Goal: Task Accomplishment & Management: Manage account settings

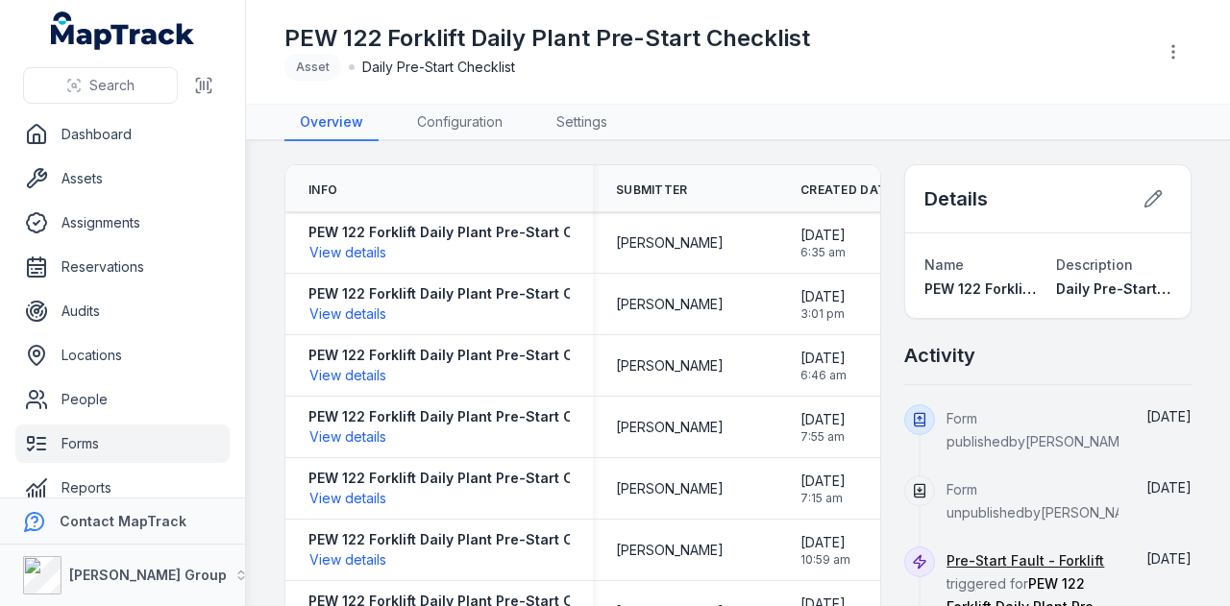
scroll to position [23, 0]
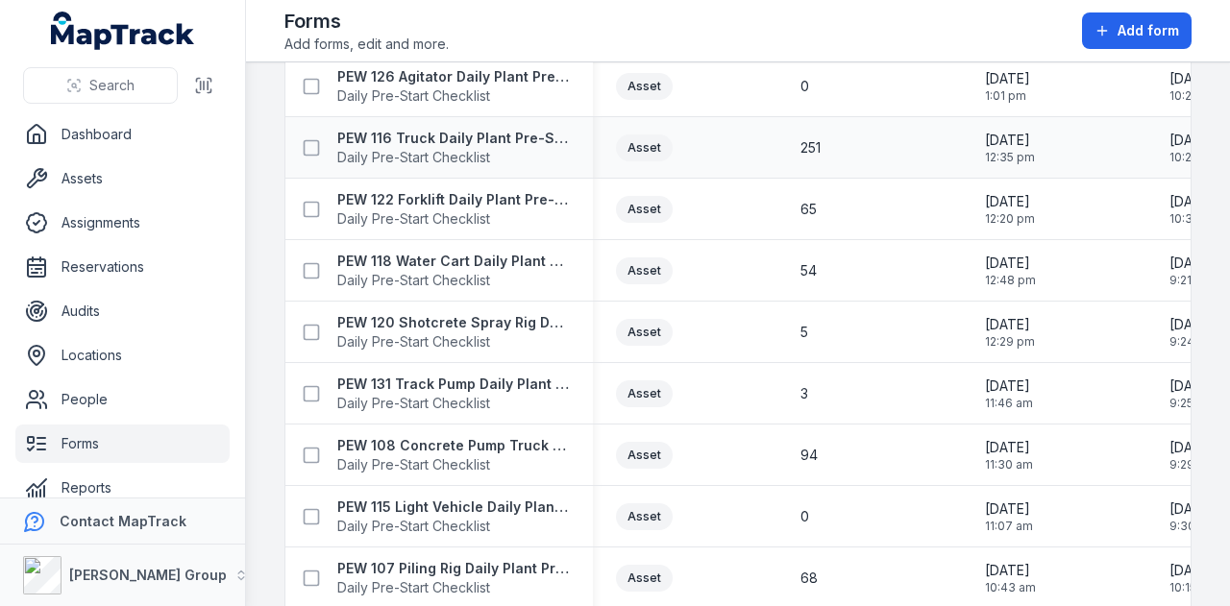
scroll to position [673, 0]
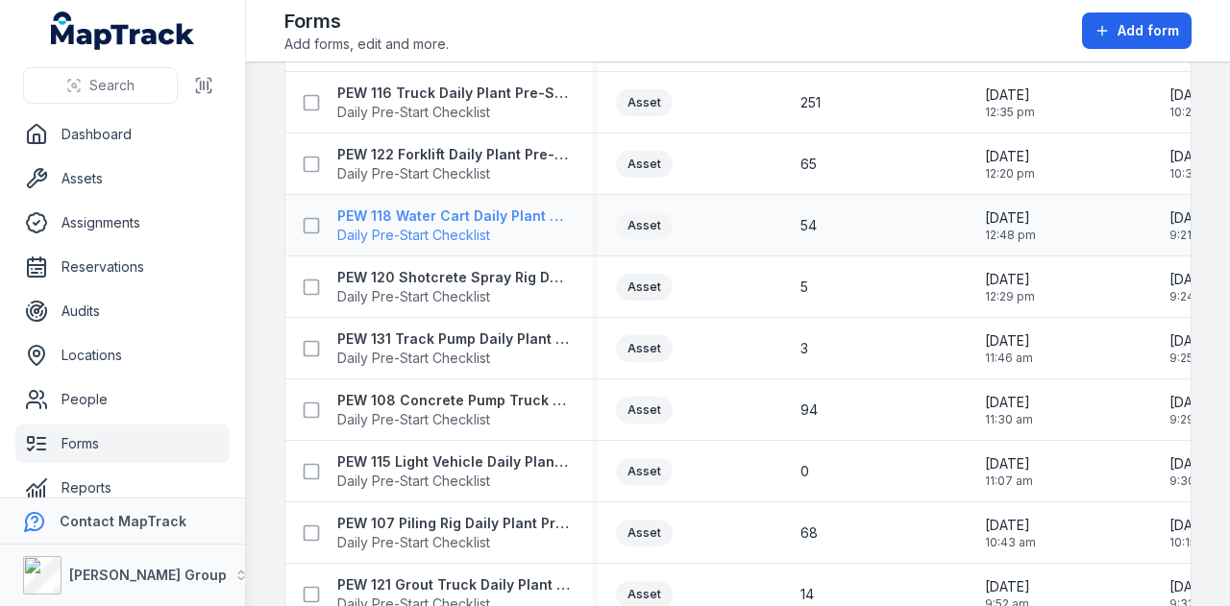
click at [477, 208] on strong "PEW 118 Water Cart Daily Plant Pre-Start Checklist" at bounding box center [453, 216] width 233 height 19
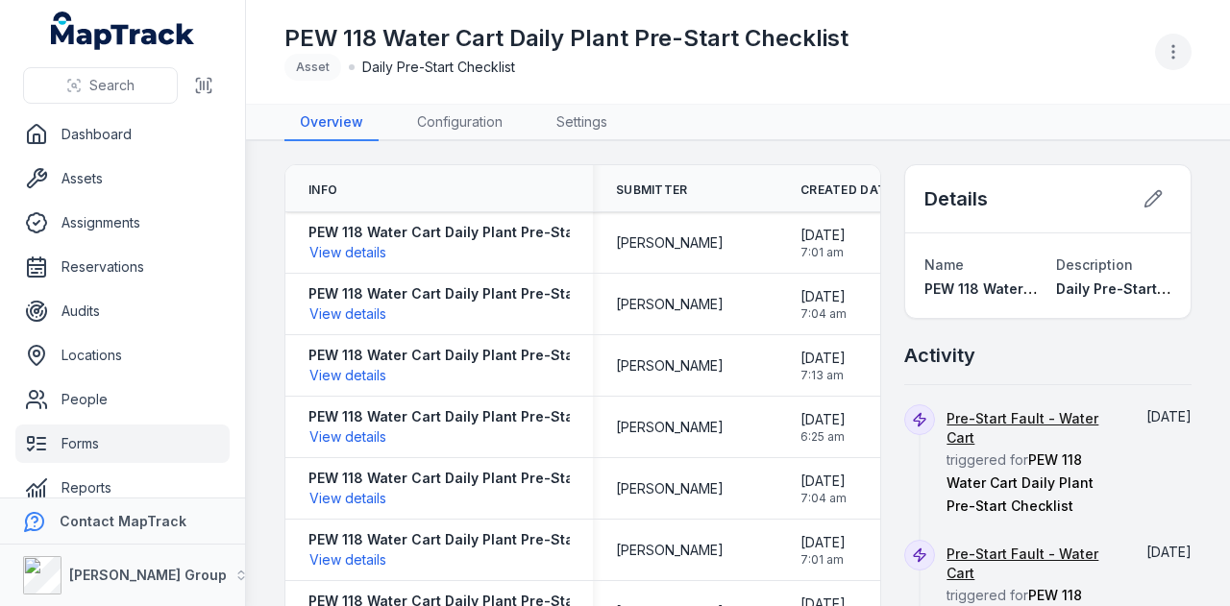
click at [1180, 55] on icon "button" at bounding box center [1172, 51] width 19 height 19
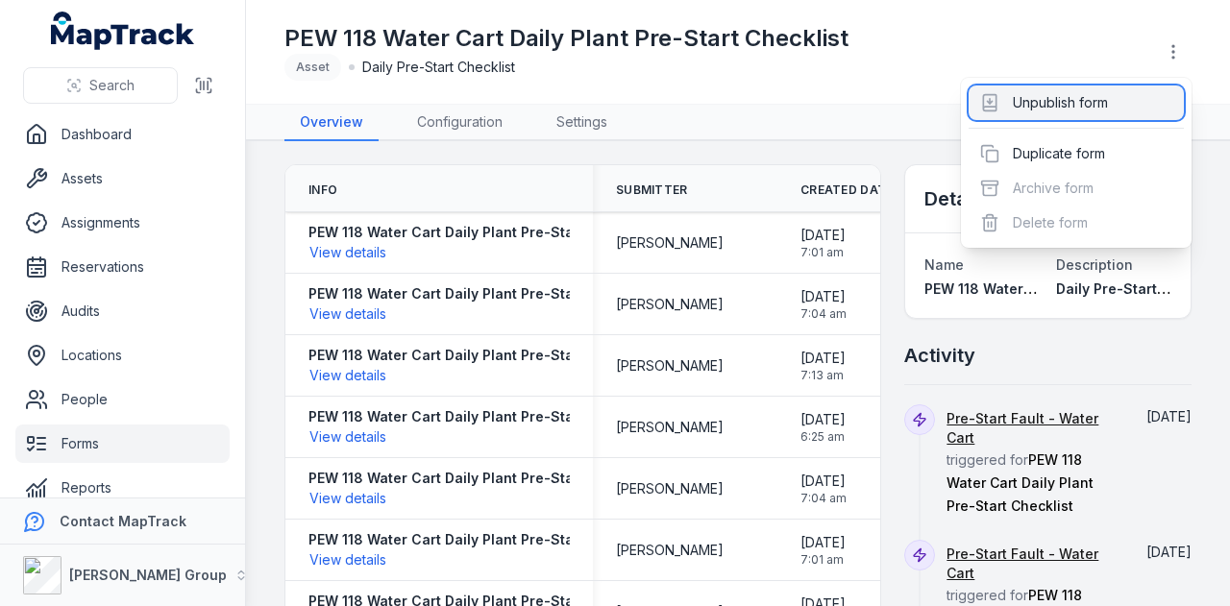
click at [1166, 91] on div "Unpublish form" at bounding box center [1075, 103] width 215 height 35
